Goal: Use online tool/utility: Utilize a website feature to perform a specific function

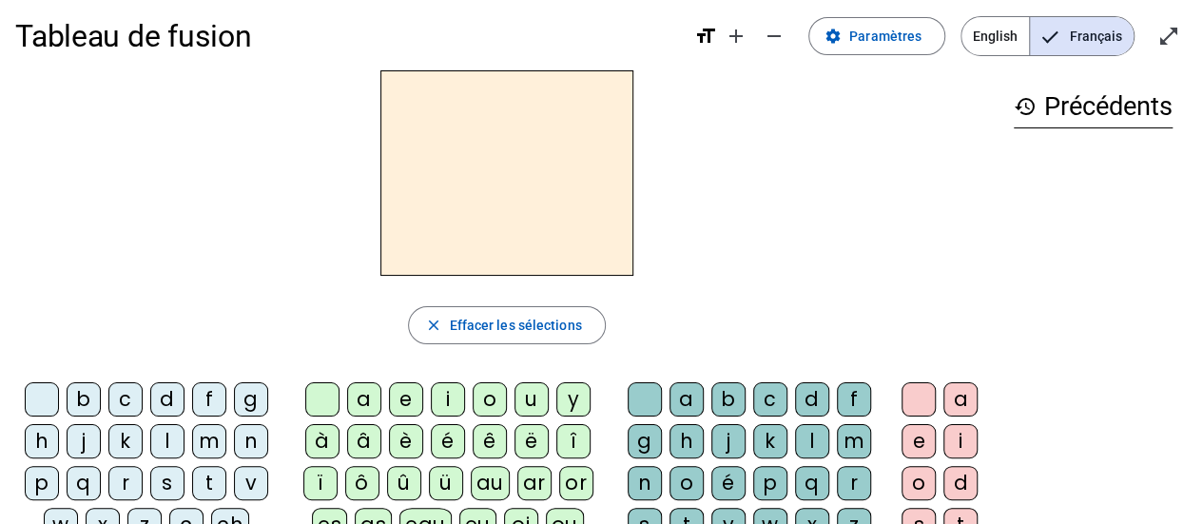
scroll to position [14, 0]
click at [170, 400] on div "d" at bounding box center [167, 398] width 34 height 34
click at [494, 398] on div "o" at bounding box center [490, 398] width 34 height 34
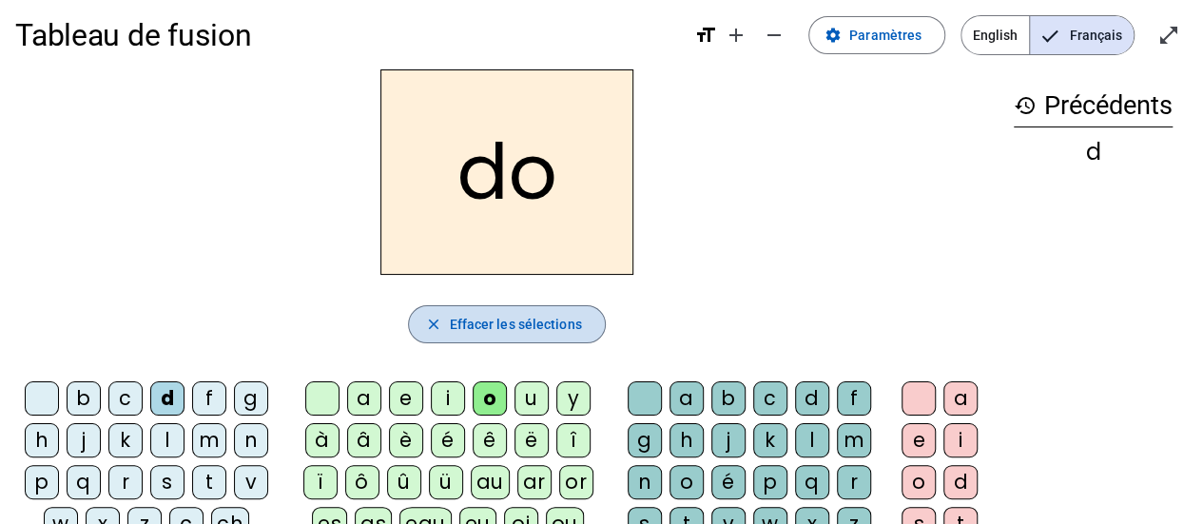
click at [563, 324] on span "Effacer les sélections" at bounding box center [515, 324] width 132 height 23
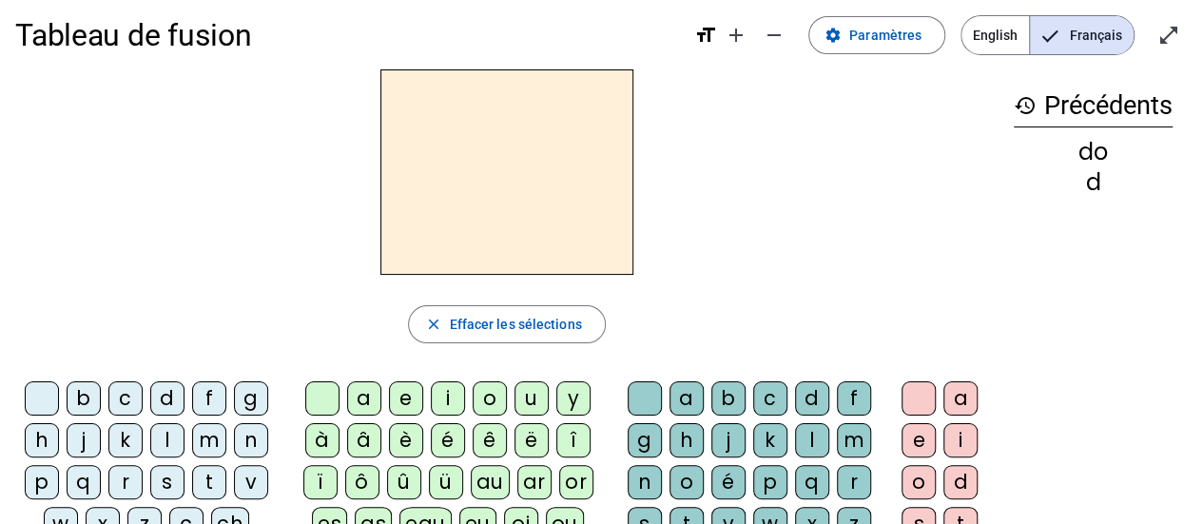
click at [209, 436] on div "m" at bounding box center [209, 440] width 34 height 34
click at [493, 393] on div "o" at bounding box center [490, 398] width 34 height 34
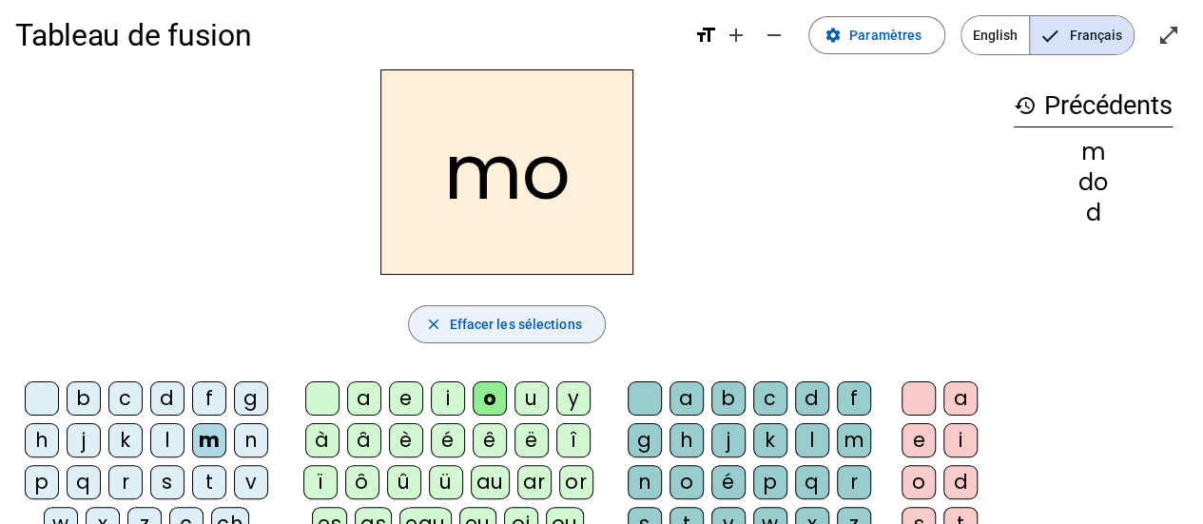
click at [523, 317] on span "Effacer les sélections" at bounding box center [515, 324] width 132 height 23
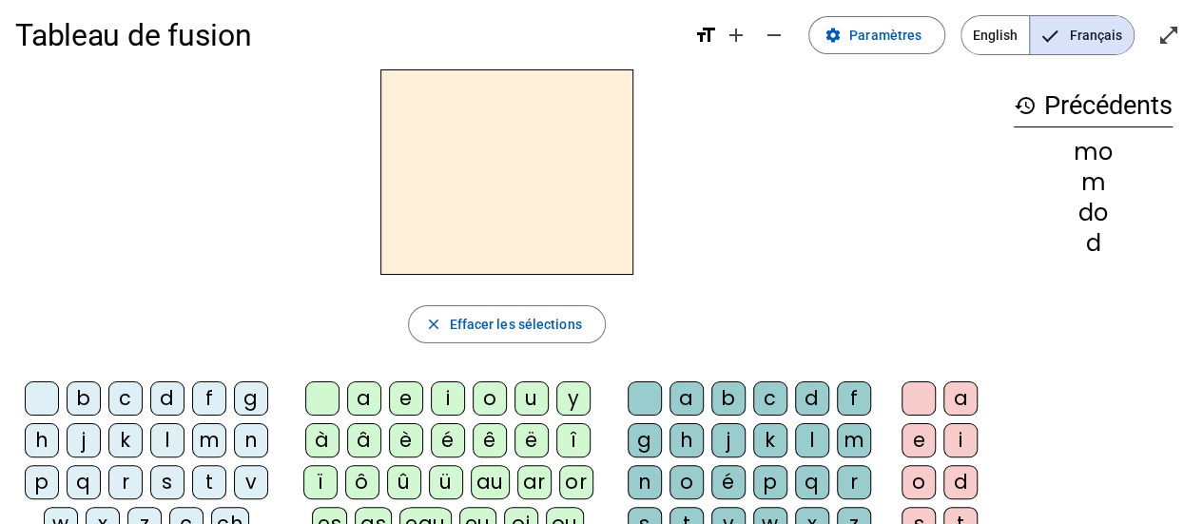
click at [214, 397] on div "f" at bounding box center [209, 398] width 34 height 34
click at [406, 395] on div "e" at bounding box center [406, 398] width 34 height 34
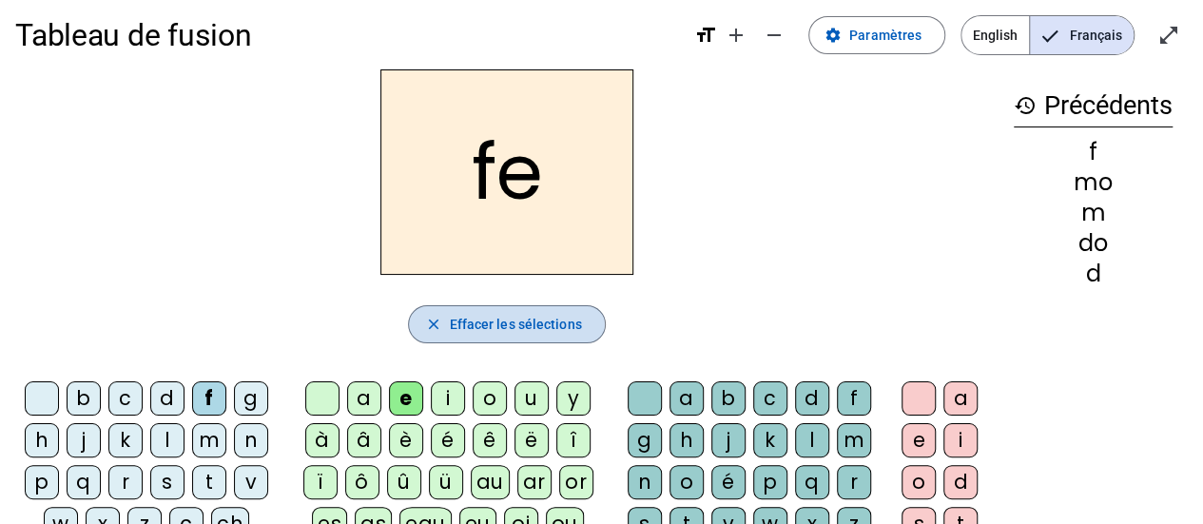
click at [497, 323] on span "Effacer les sélections" at bounding box center [515, 324] width 132 height 23
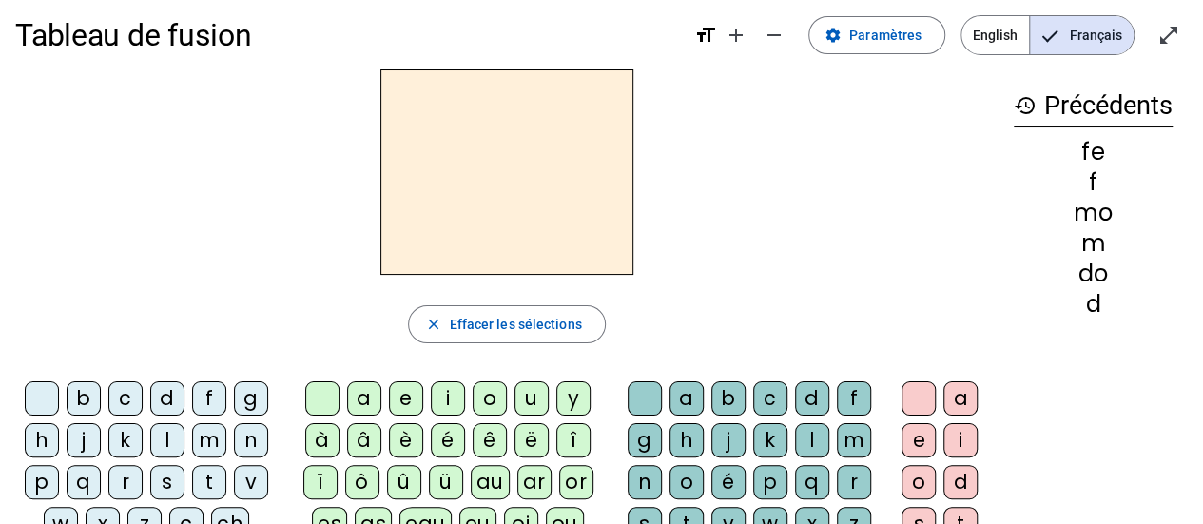
click at [89, 435] on div "j" at bounding box center [84, 440] width 34 height 34
click at [446, 402] on div "i" at bounding box center [448, 398] width 34 height 34
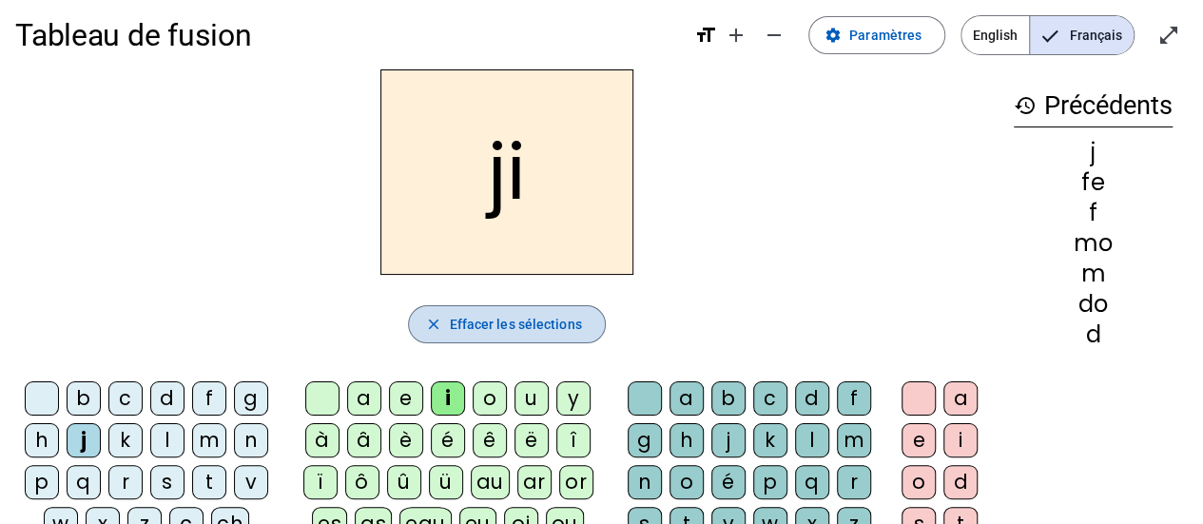
click at [481, 319] on span "Effacer les sélections" at bounding box center [515, 324] width 132 height 23
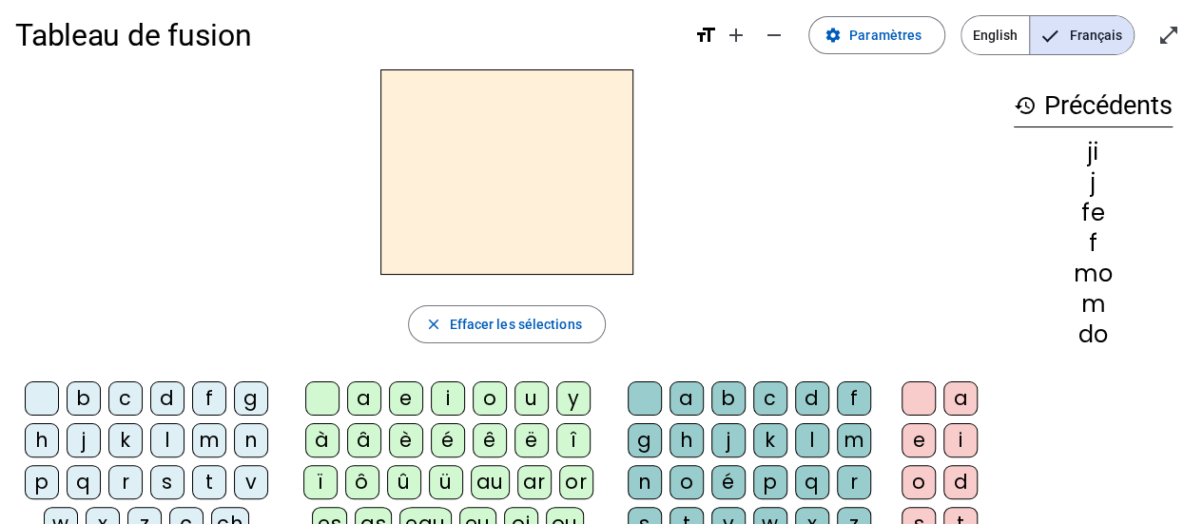
click at [166, 479] on div "s" at bounding box center [167, 482] width 34 height 34
click at [367, 397] on div "a" at bounding box center [364, 398] width 34 height 34
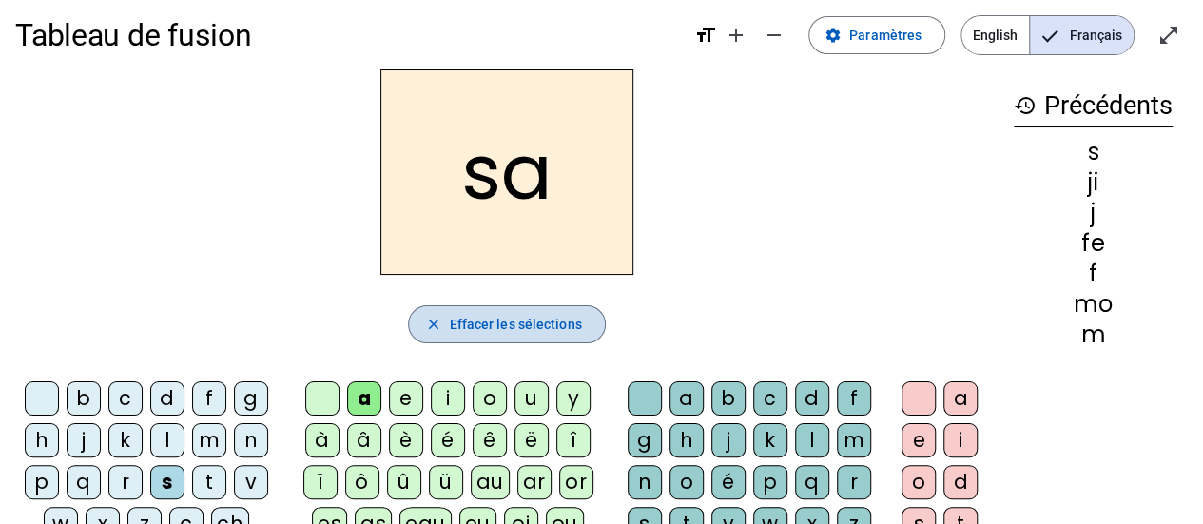
click at [509, 323] on span "Effacer les sélections" at bounding box center [515, 324] width 132 height 23
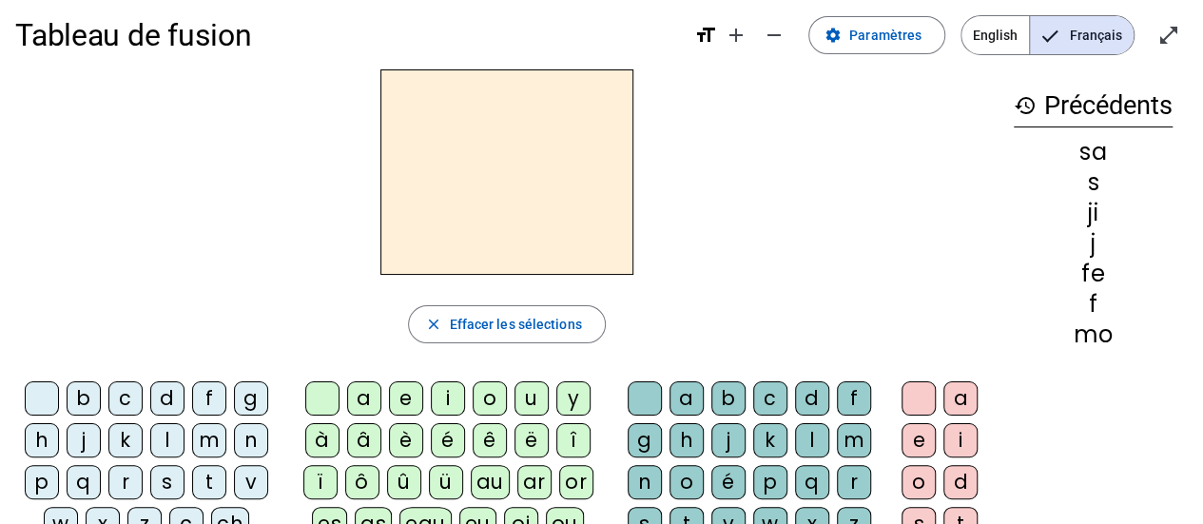
click at [160, 397] on div "d" at bounding box center [167, 398] width 34 height 34
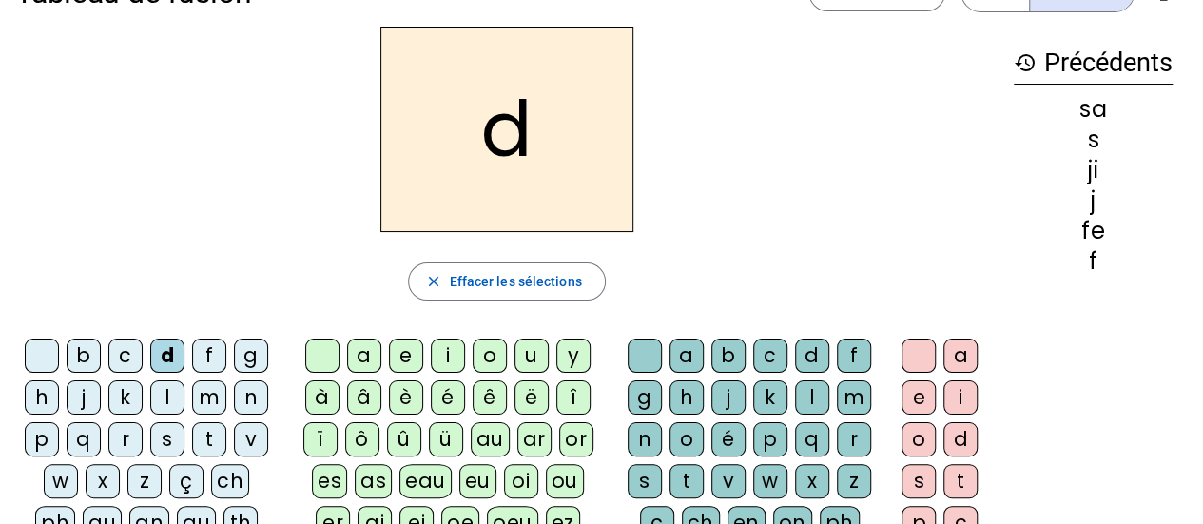
scroll to position [58, 0]
click at [504, 478] on div "oi" at bounding box center [521, 480] width 34 height 34
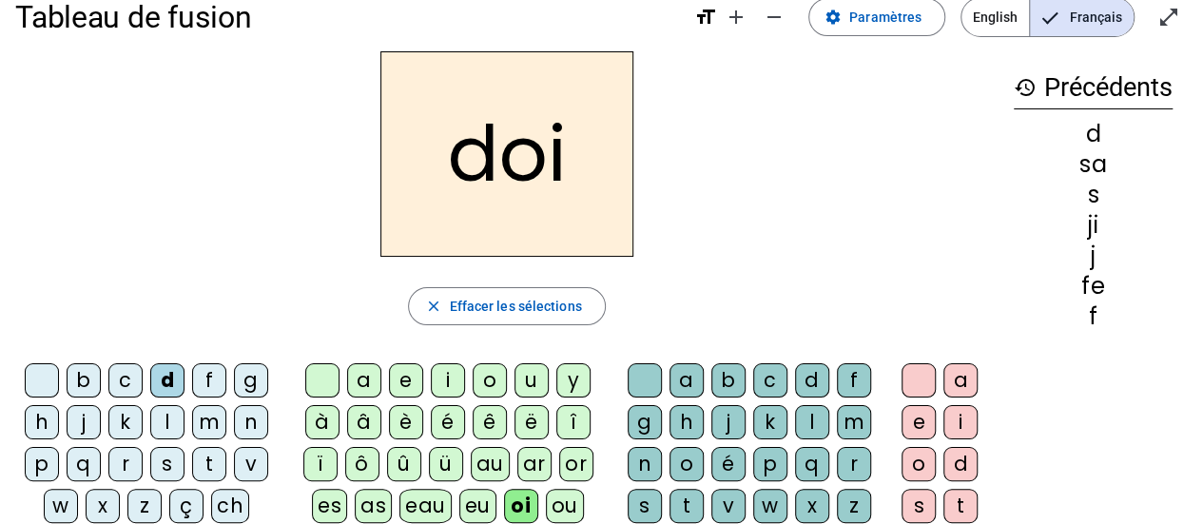
scroll to position [30, 0]
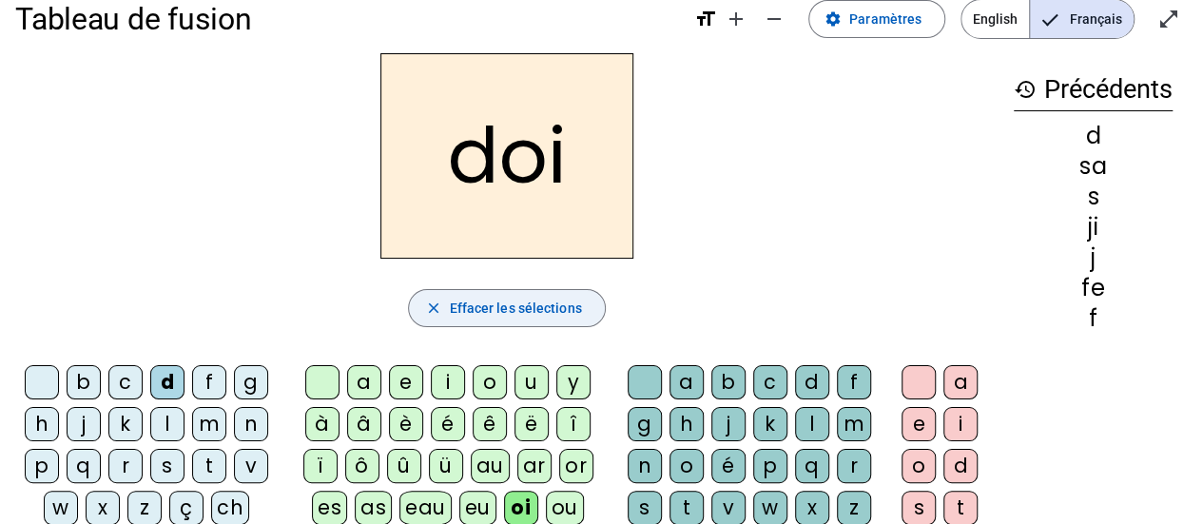
click at [517, 307] on span "Effacer les sélections" at bounding box center [515, 308] width 132 height 23
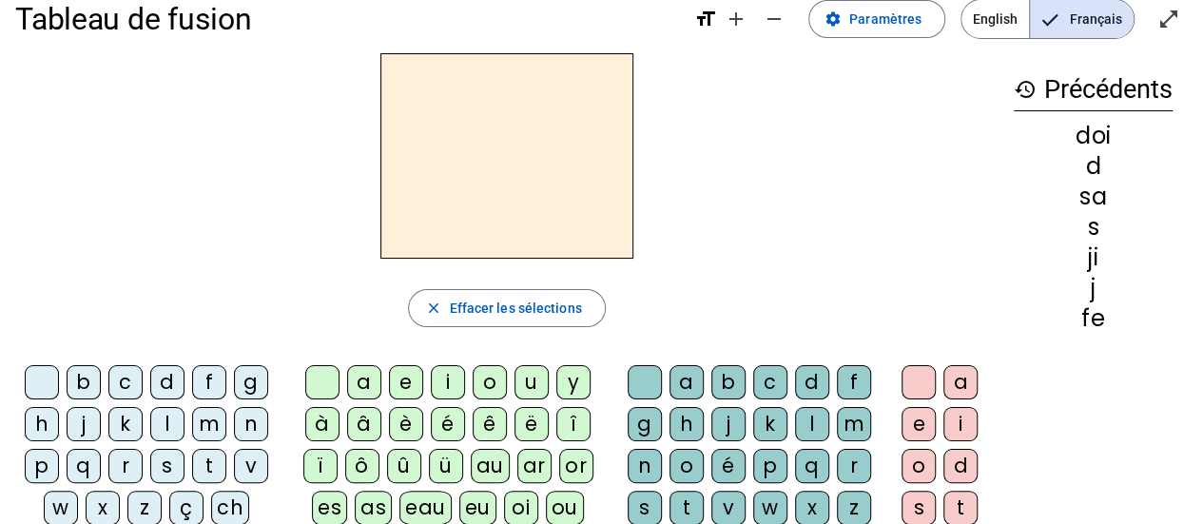
click at [167, 465] on div "s" at bounding box center [167, 466] width 34 height 34
click at [401, 500] on div "eau" at bounding box center [425, 508] width 52 height 34
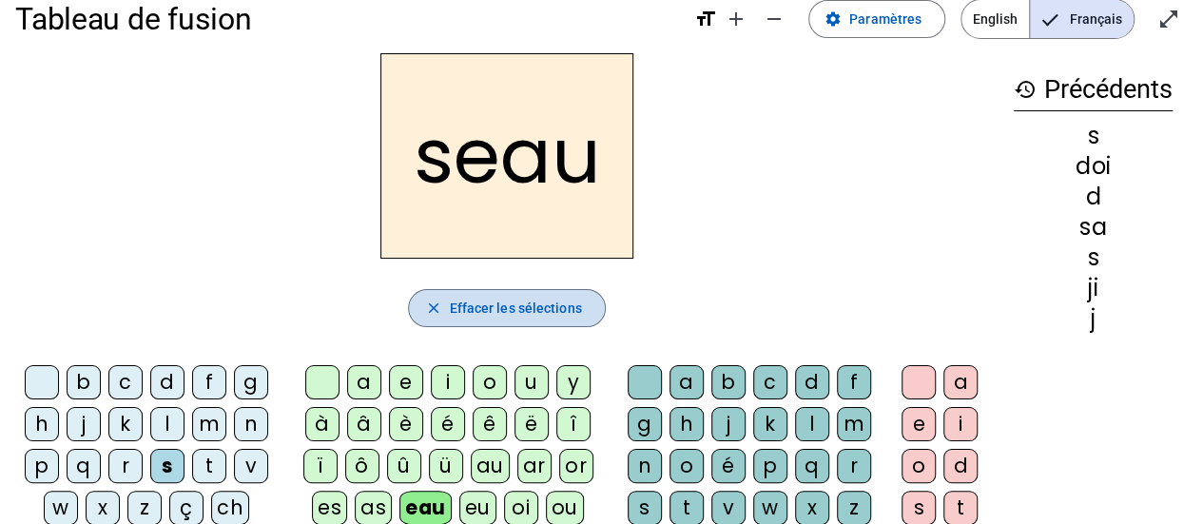
click at [552, 302] on span "Effacer les sélections" at bounding box center [515, 308] width 132 height 23
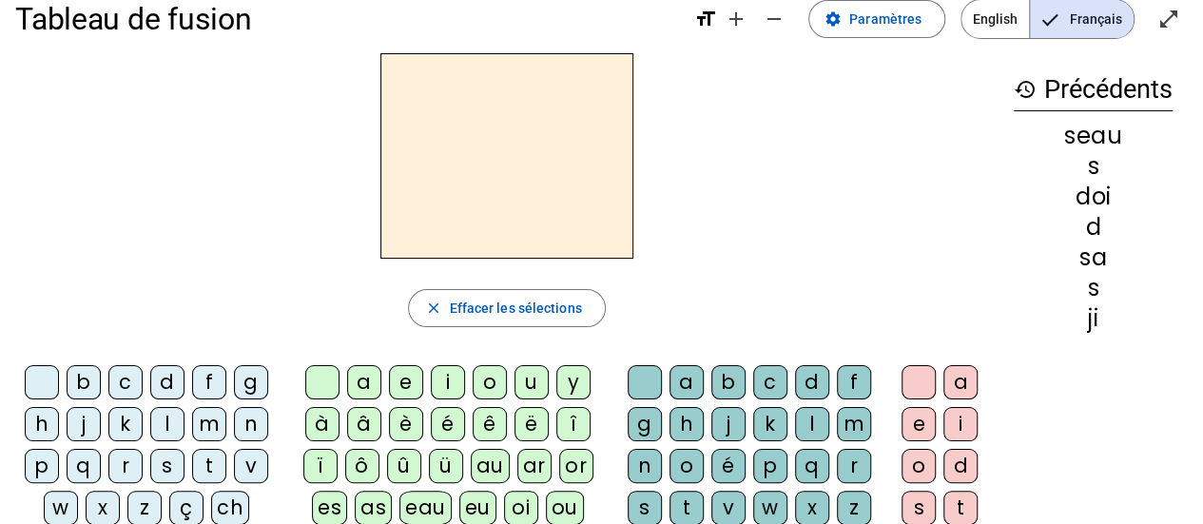
click at [448, 383] on div "i" at bounding box center [448, 382] width 34 height 34
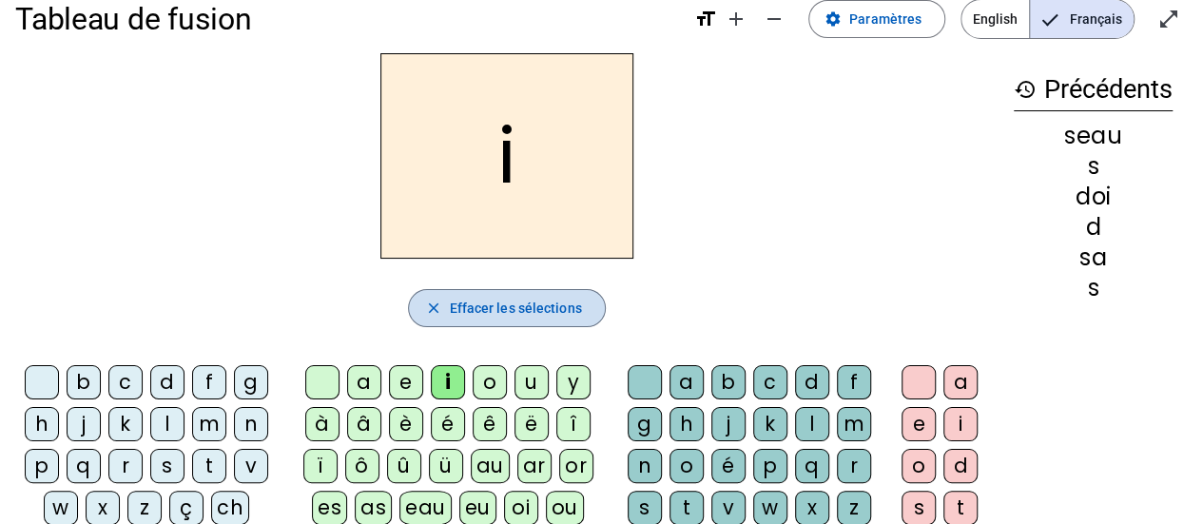
click at [514, 304] on span "Effacer les sélections" at bounding box center [515, 308] width 132 height 23
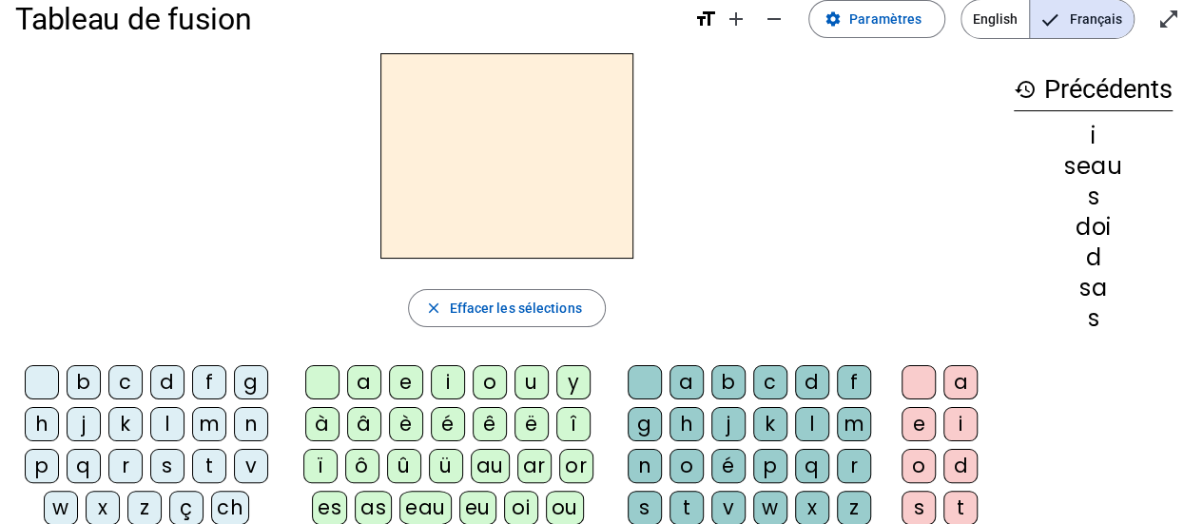
click at [532, 383] on div "u" at bounding box center [531, 382] width 34 height 34
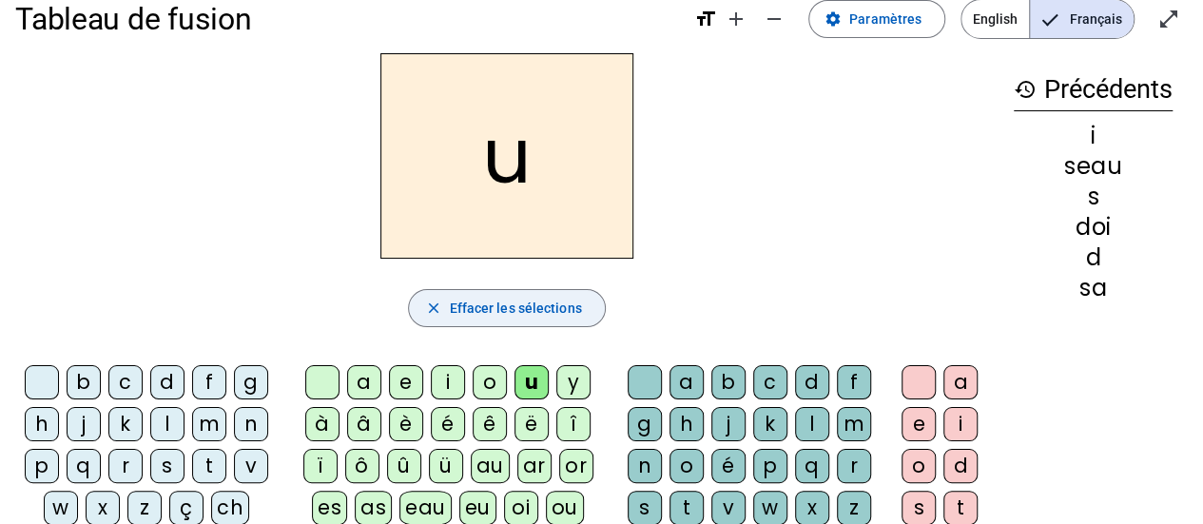
click at [548, 307] on span "Effacer les sélections" at bounding box center [515, 308] width 132 height 23
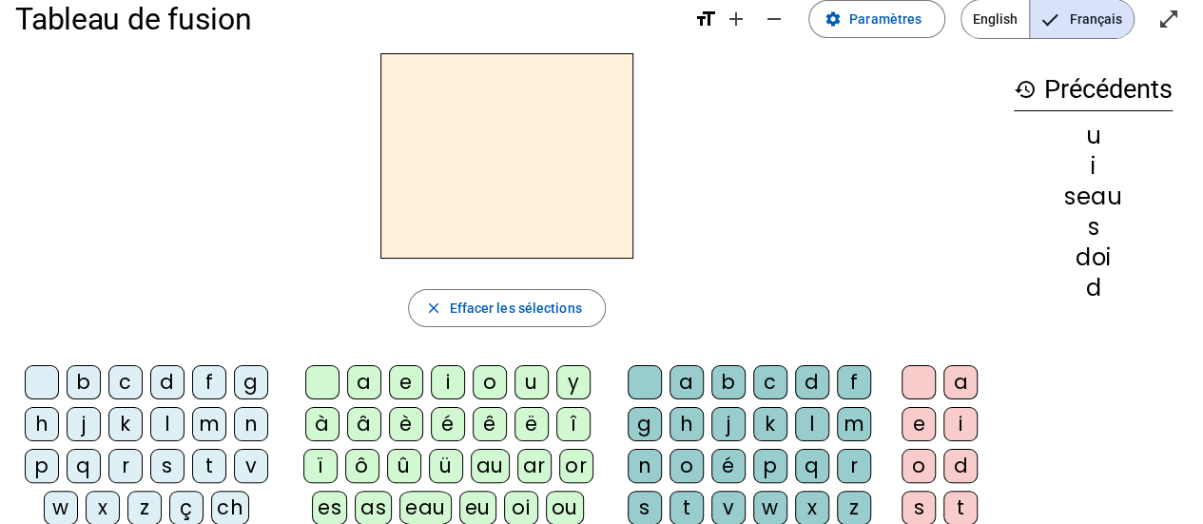
click at [370, 381] on div "a" at bounding box center [364, 382] width 34 height 34
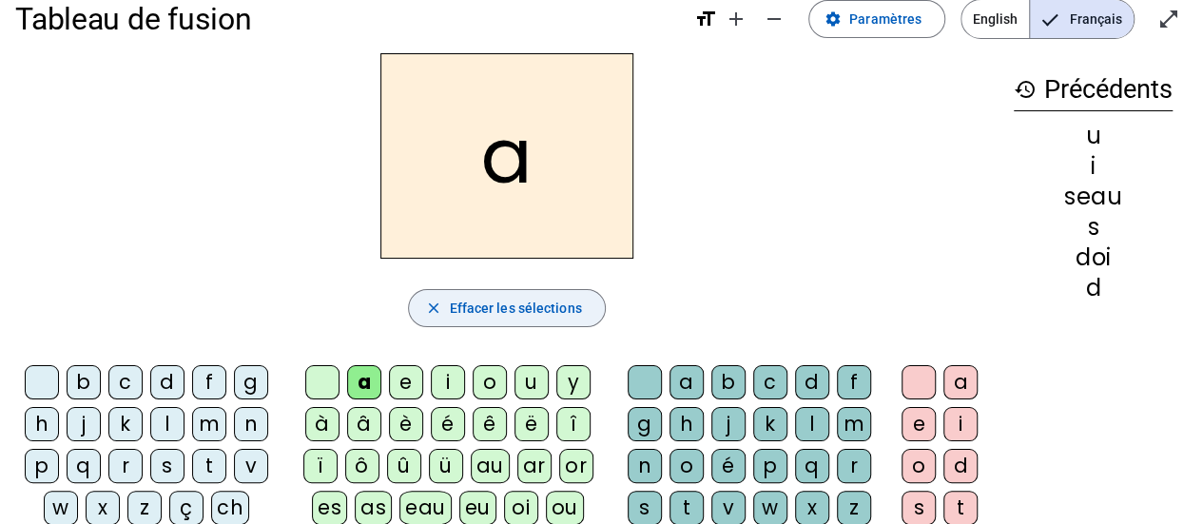
click at [522, 307] on span "Effacer les sélections" at bounding box center [515, 308] width 132 height 23
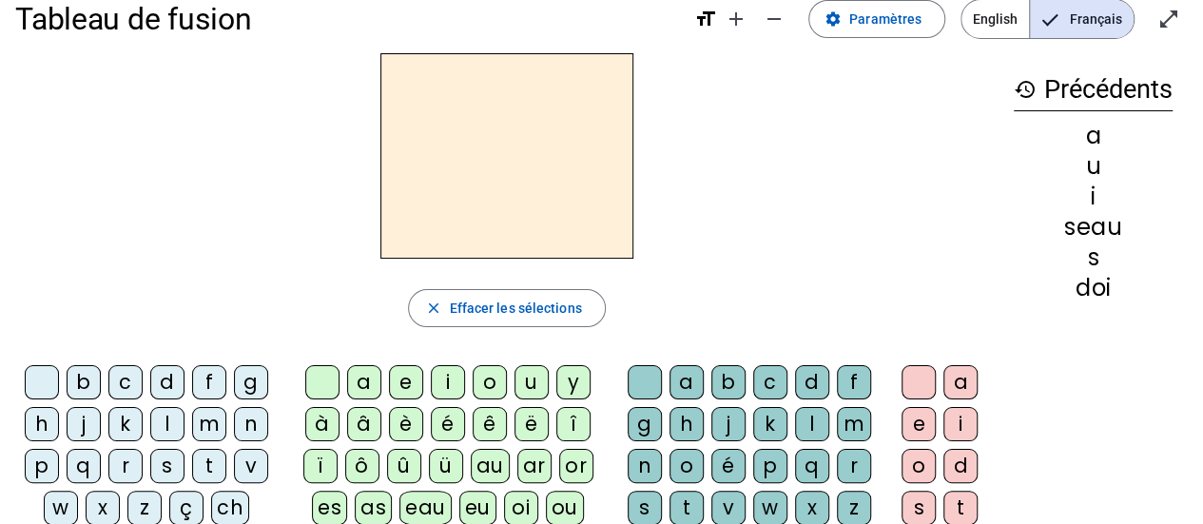
click at [171, 463] on div "s" at bounding box center [167, 466] width 34 height 34
click at [365, 387] on div "a" at bounding box center [364, 382] width 34 height 34
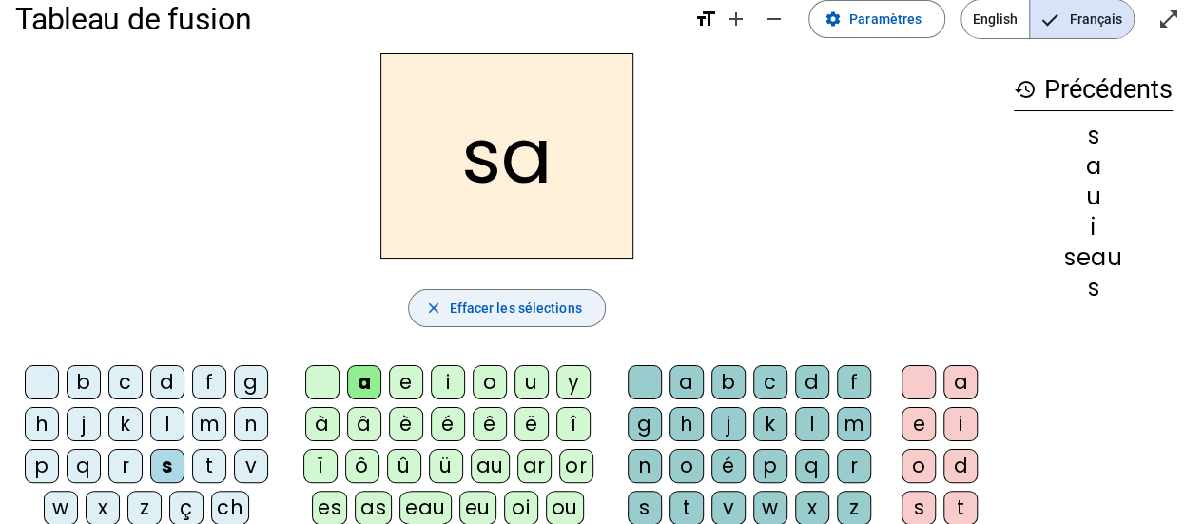
click at [494, 288] on span "button" at bounding box center [506, 308] width 195 height 46
